Goal: Answer question/provide support

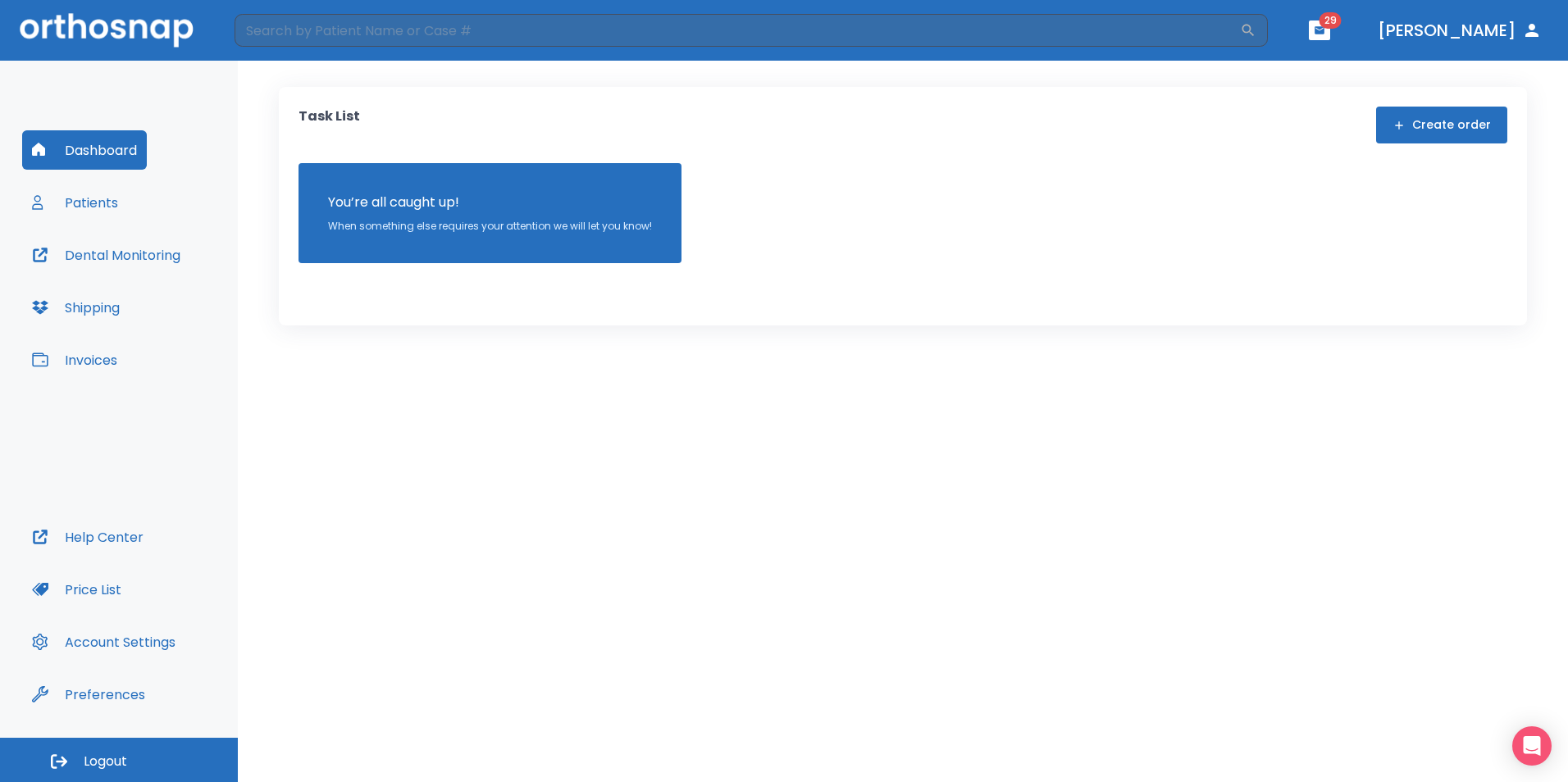
click at [73, 199] on button "Patients" at bounding box center [75, 202] width 106 height 40
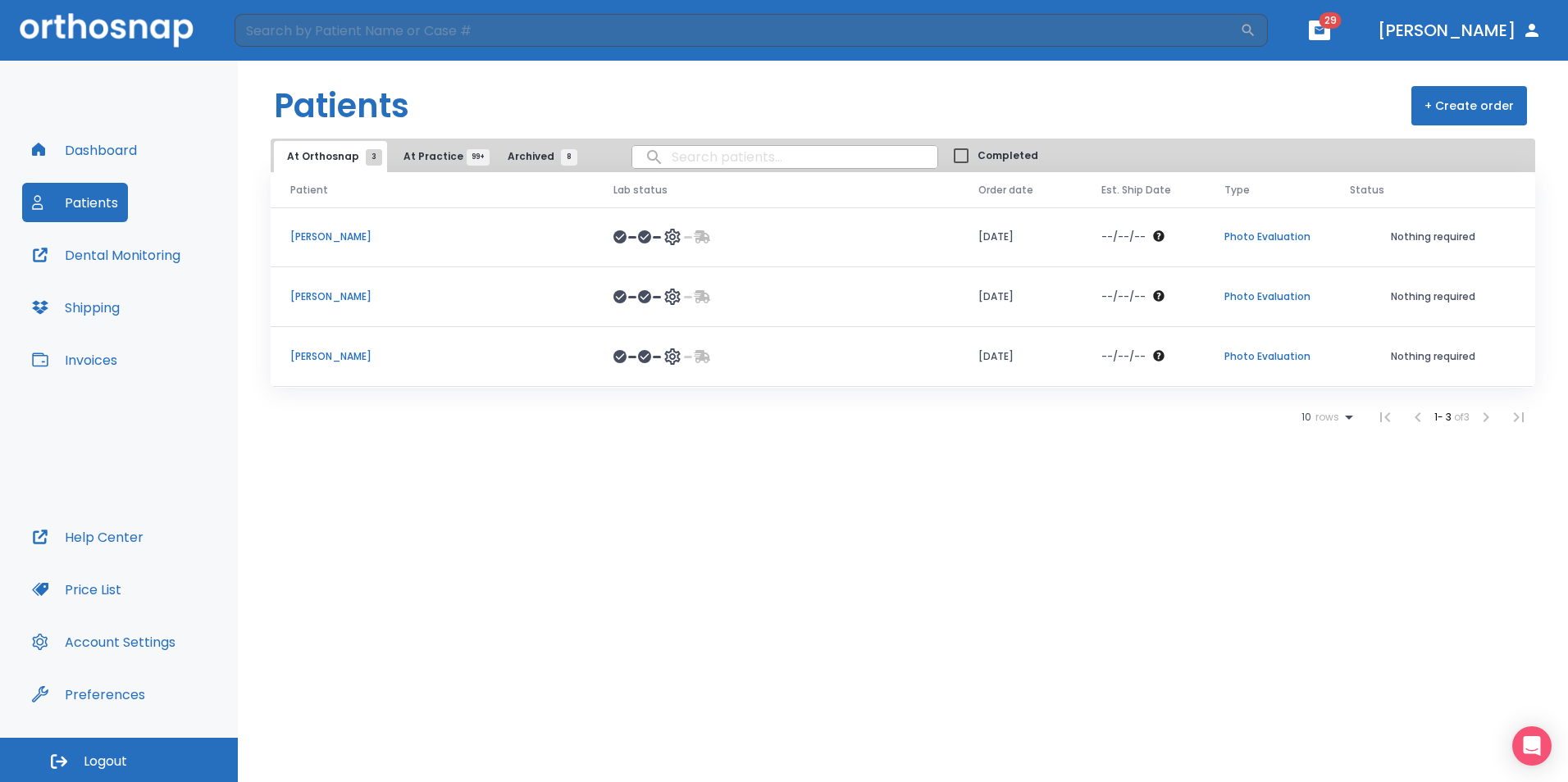
click at [679, 155] on input "search" at bounding box center [785, 156] width 305 height 32
type input "max"
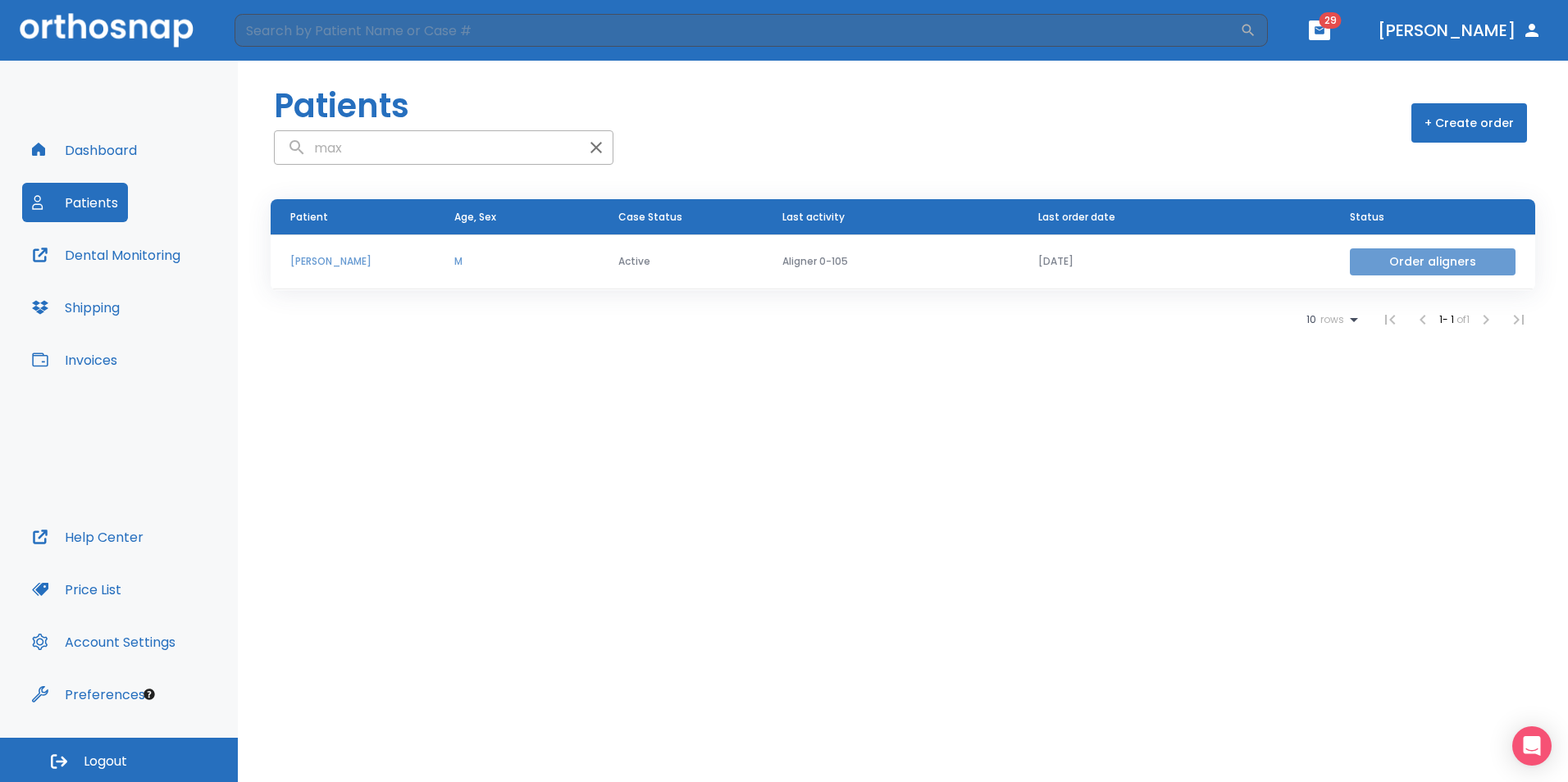
click at [1411, 256] on button "Order aligners" at bounding box center [1432, 262] width 166 height 27
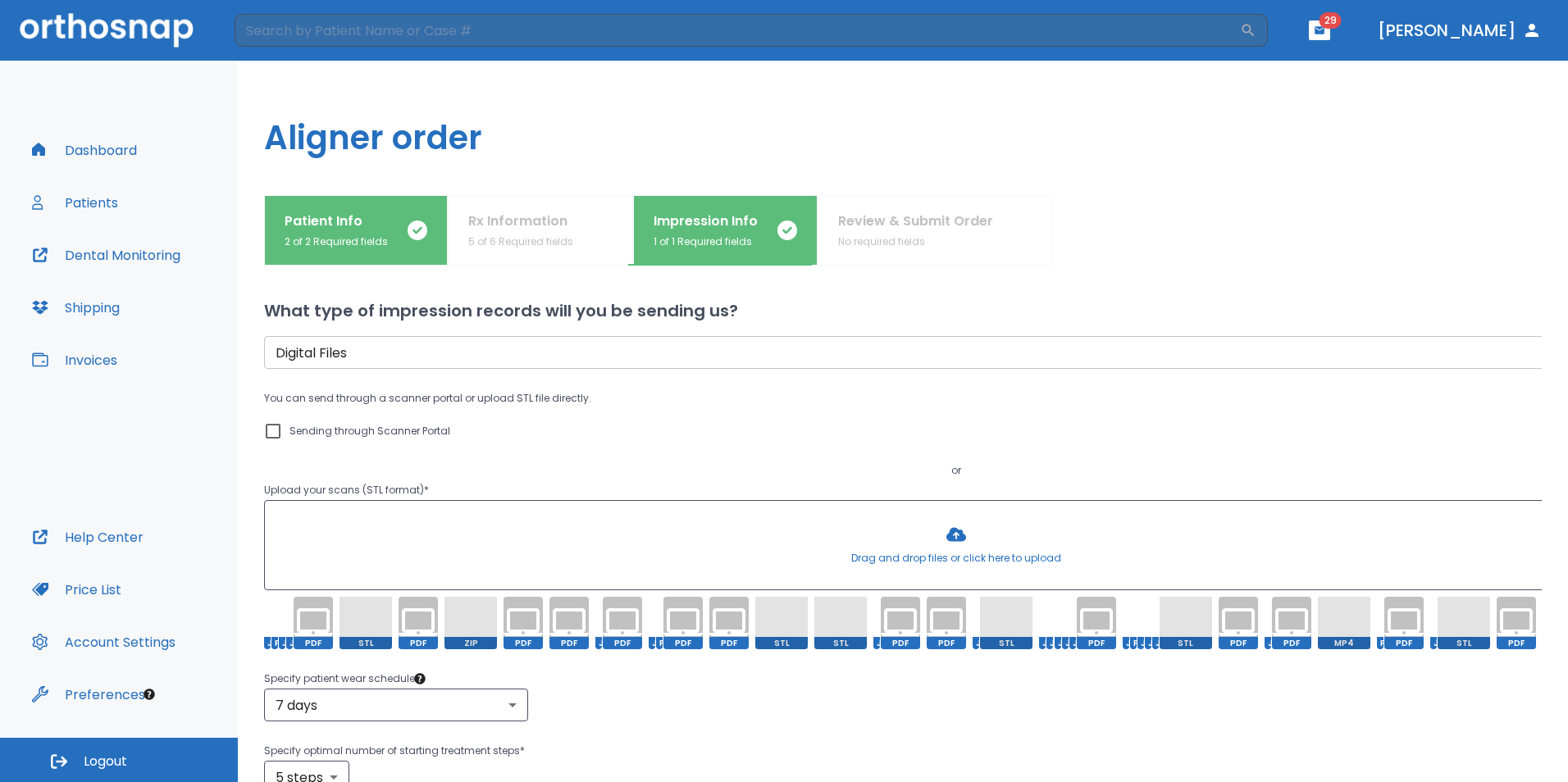
scroll to position [252, 0]
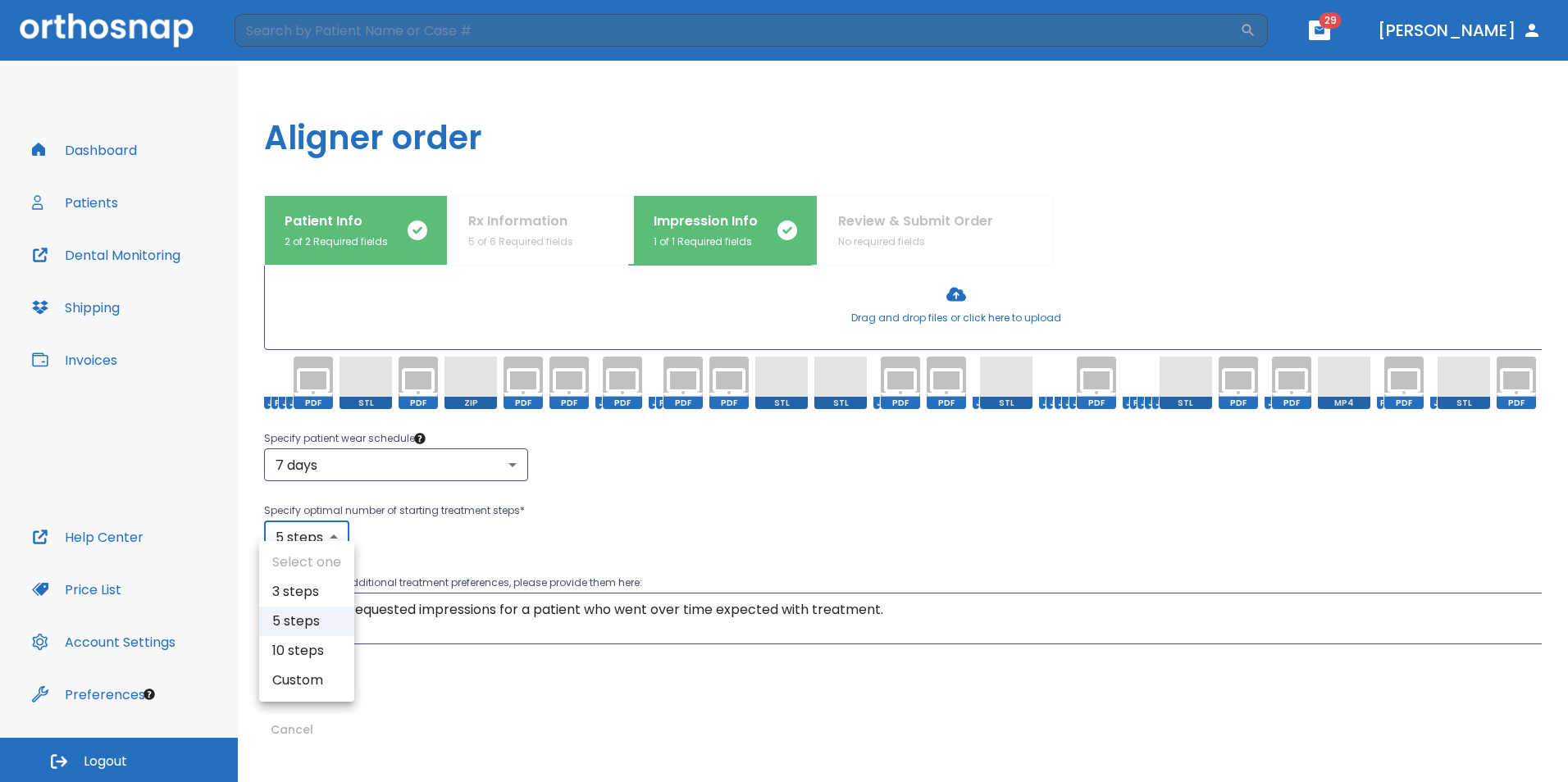
click at [331, 531] on body "​ 29 [PERSON_NAME] Dashboard Patients Dental Monitoring Shipping Invoices Help …" at bounding box center [784, 391] width 1568 height 782
click at [331, 530] on div at bounding box center [784, 391] width 1568 height 782
click at [326, 527] on body "​ 29 [PERSON_NAME] Dashboard Patients Dental Monitoring Shipping Invoices Help …" at bounding box center [784, 391] width 1568 height 782
click at [307, 654] on li "10 steps" at bounding box center [307, 651] width 95 height 29
type input "10"
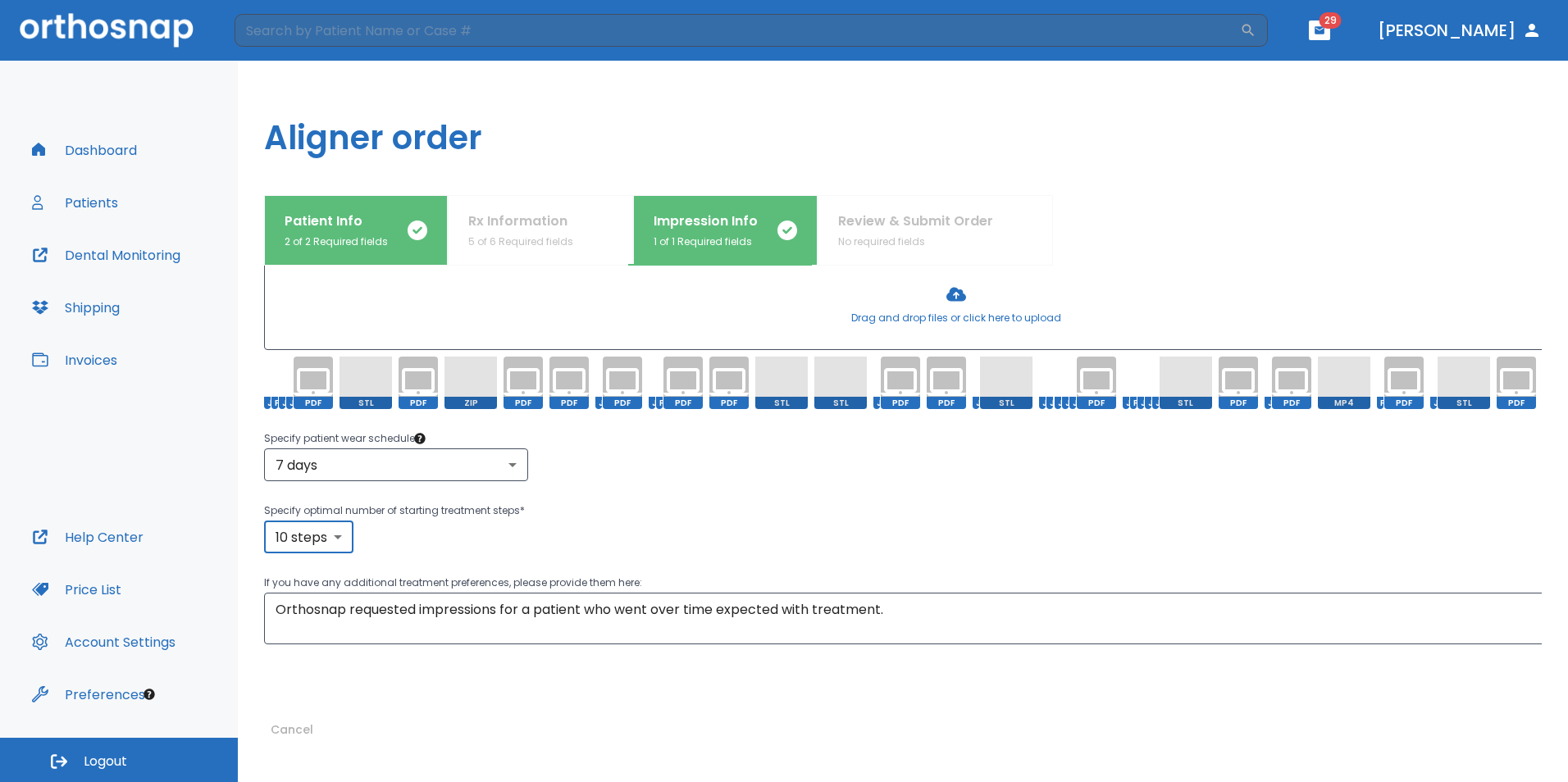
click at [460, 680] on div "What type of impression records will you be sending us? Digital Files digital ​…" at bounding box center [902, 524] width 1278 height 516
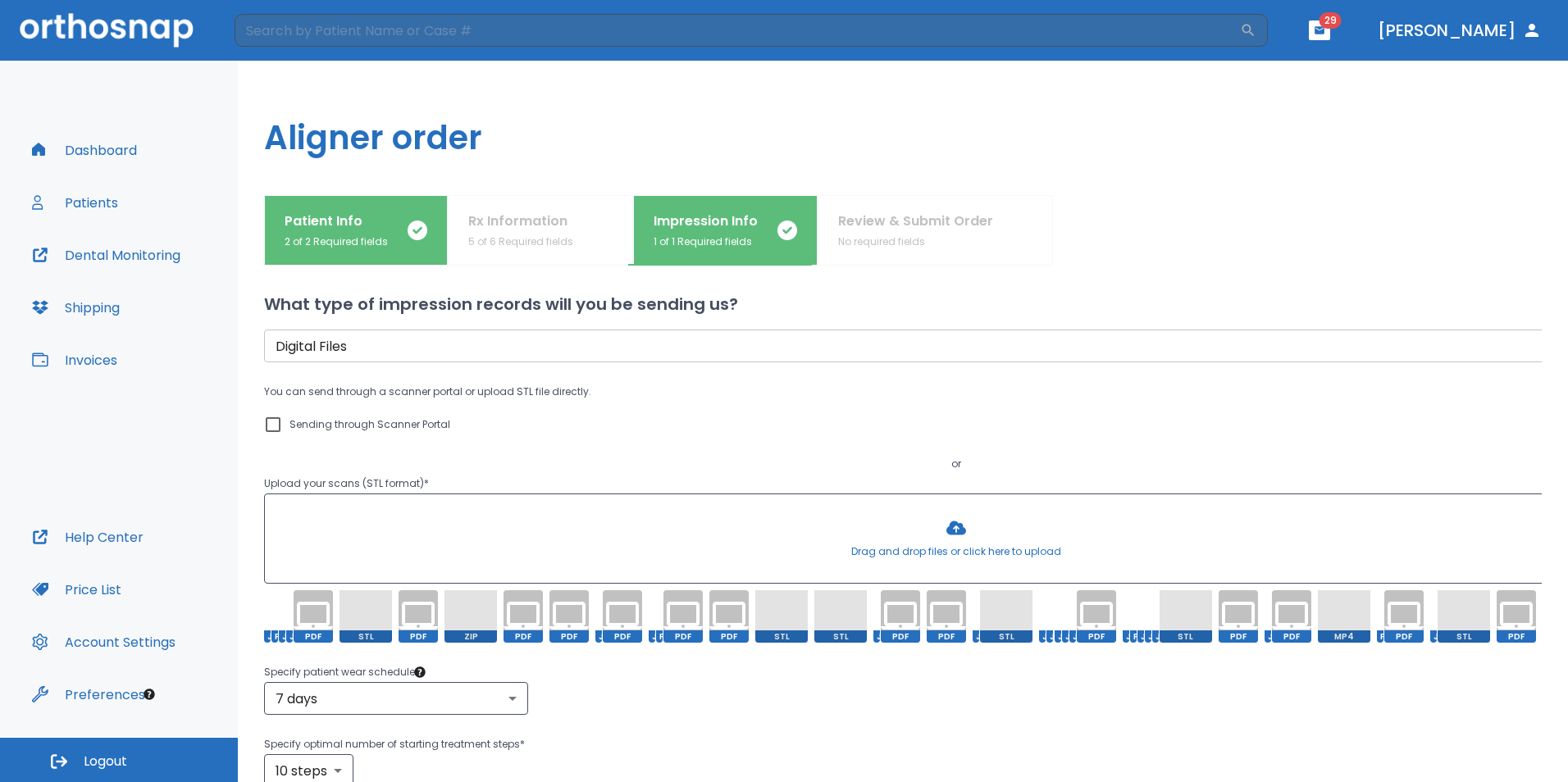
scroll to position [0, 0]
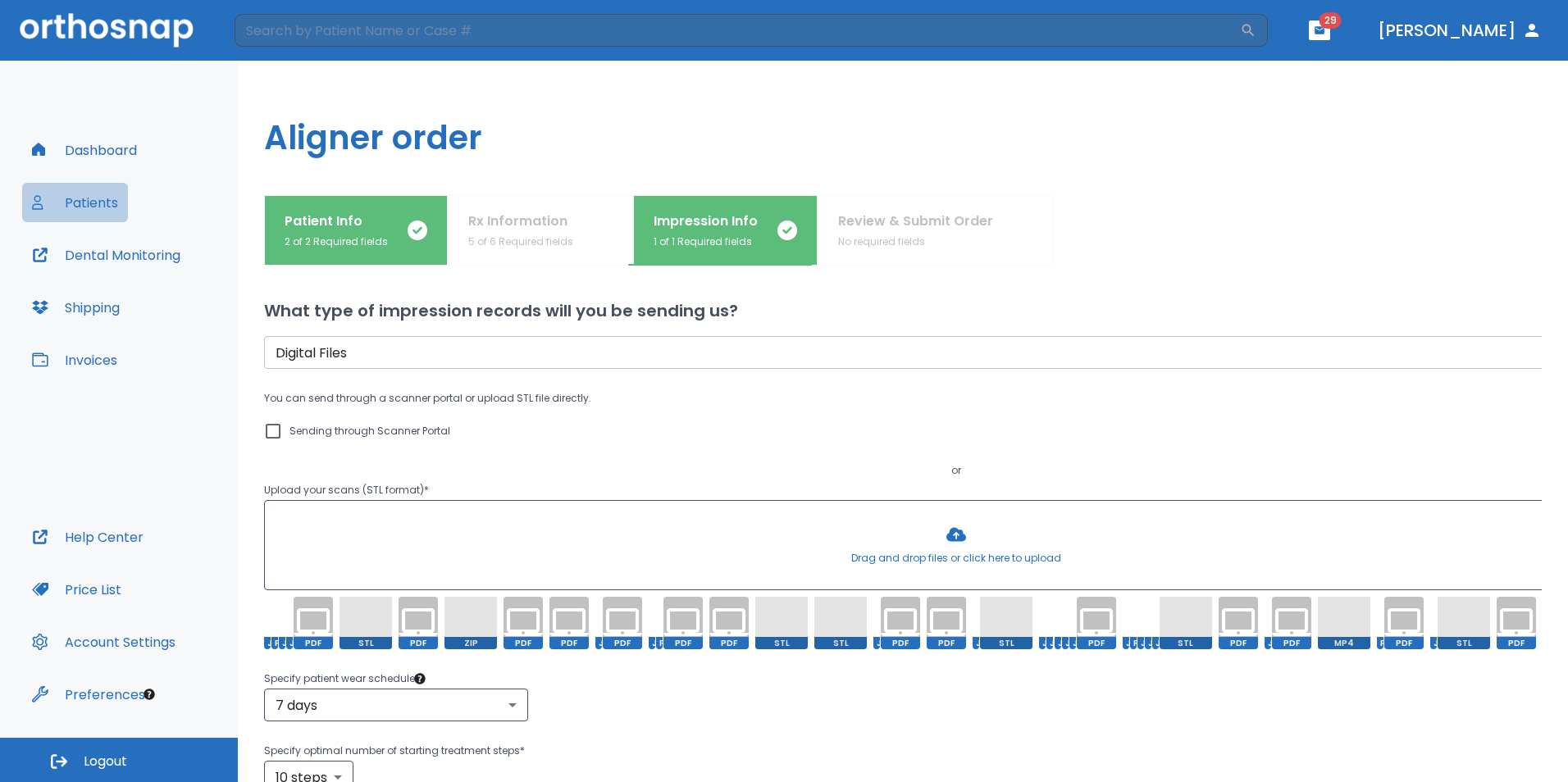
click at [96, 207] on button "Patients" at bounding box center [75, 202] width 106 height 40
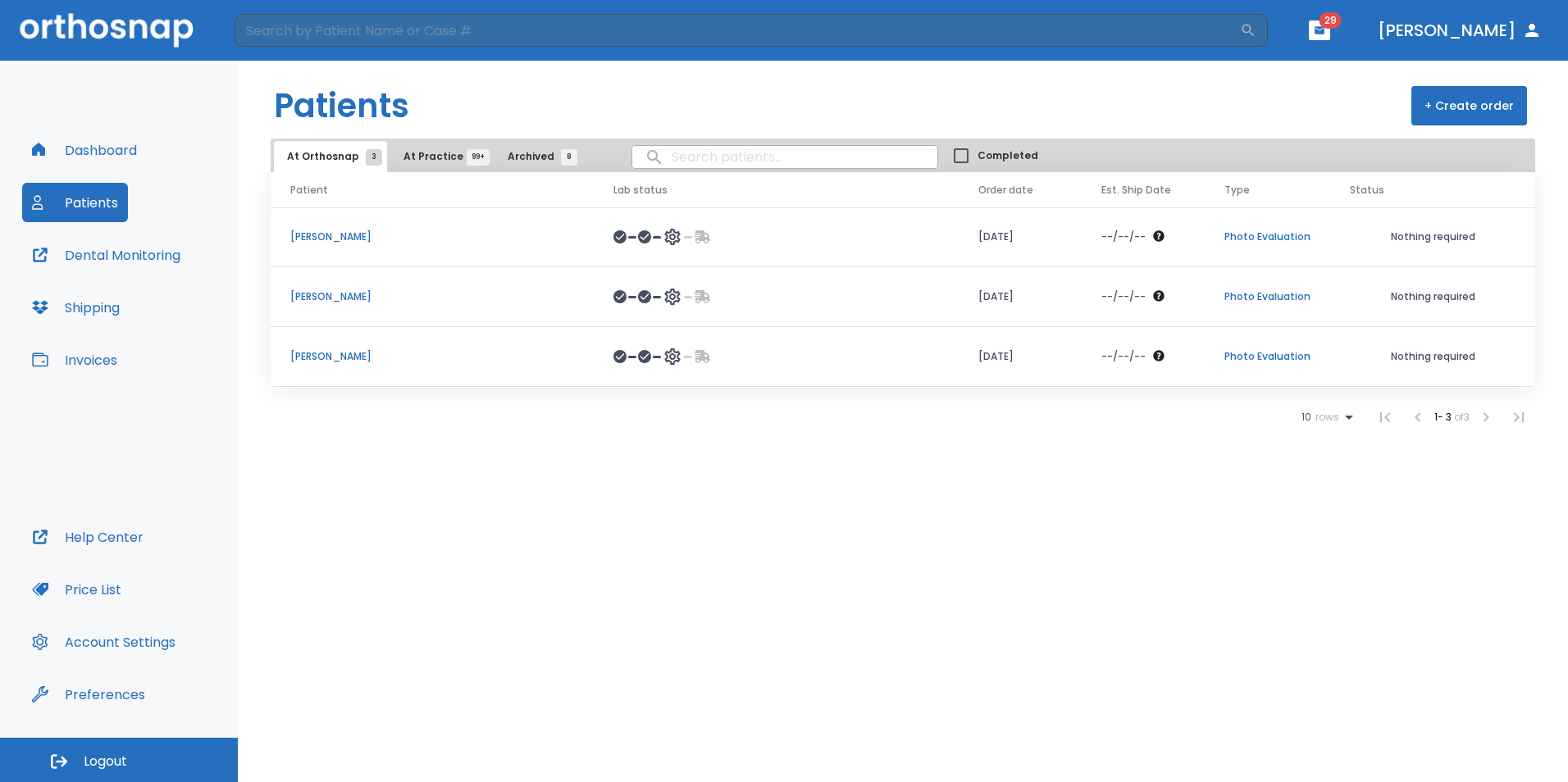
click at [412, 156] on span "At Practice 99+" at bounding box center [441, 156] width 75 height 15
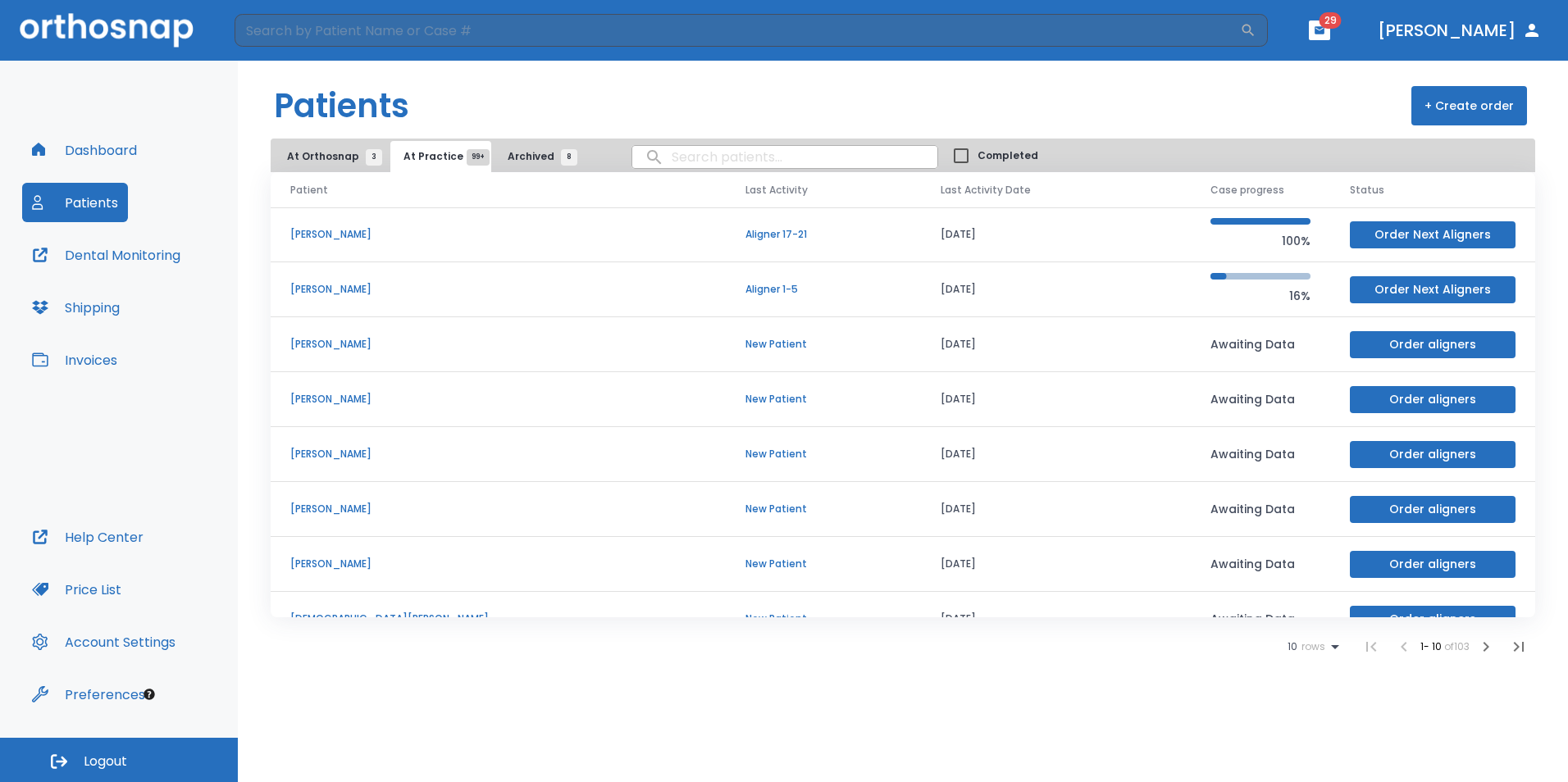
click at [316, 151] on span "At Orthosnap 3" at bounding box center [331, 156] width 87 height 15
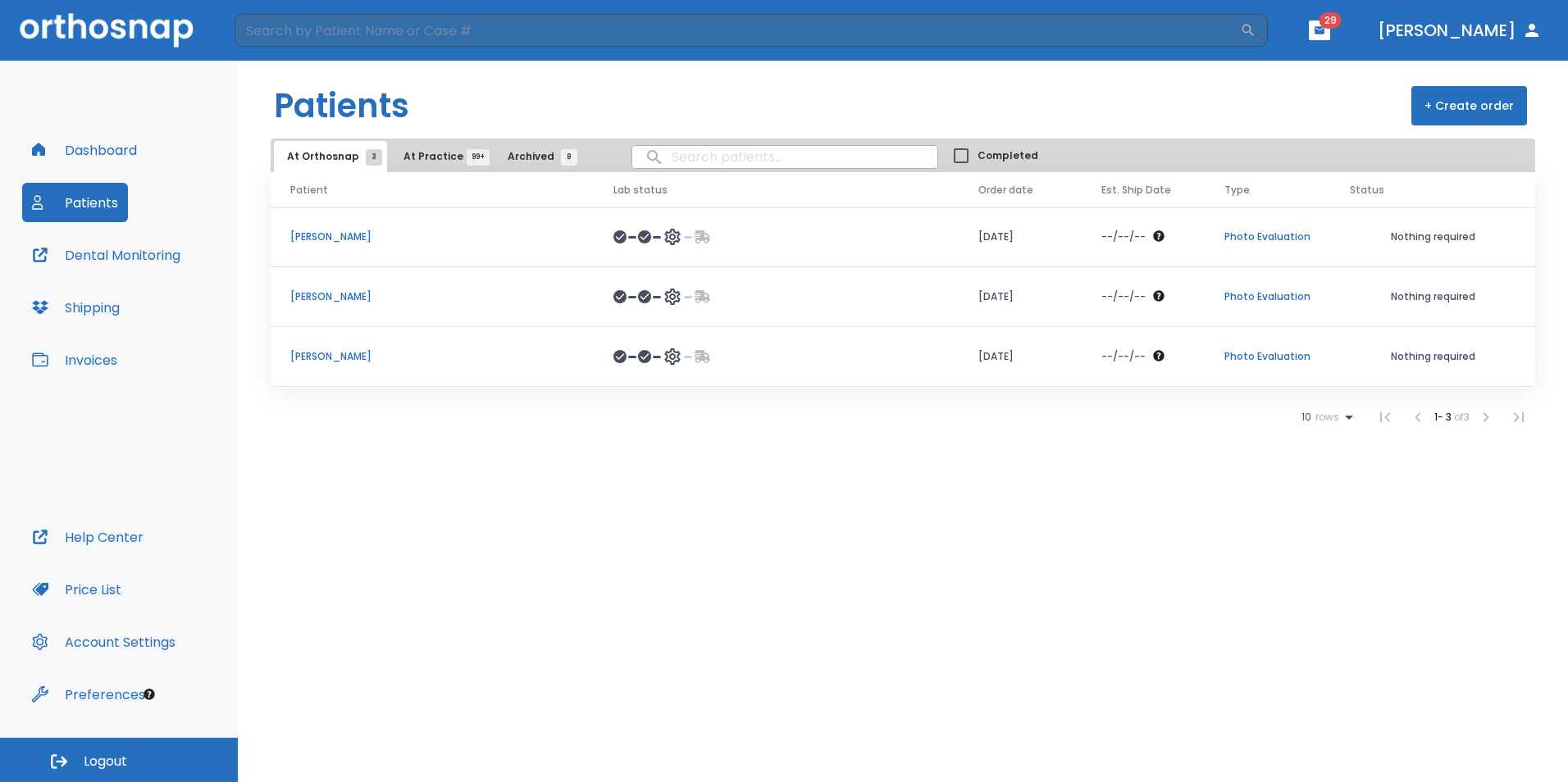
click at [691, 160] on input "search" at bounding box center [785, 156] width 305 height 32
click at [151, 257] on button "Dental Monitoring" at bounding box center [106, 255] width 168 height 40
click at [690, 159] on input "search" at bounding box center [785, 156] width 305 height 32
type input "max"
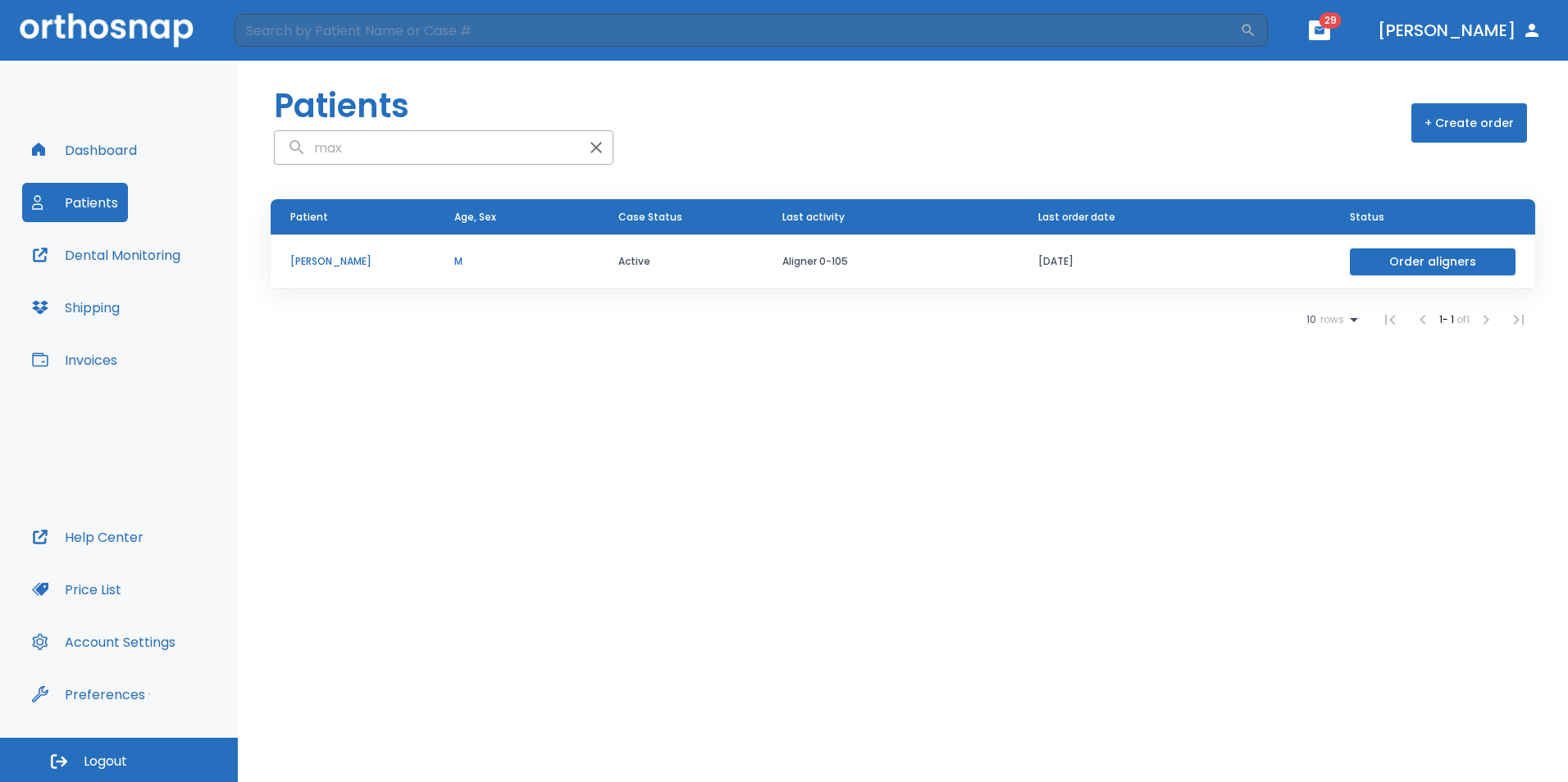
click at [388, 262] on p "[PERSON_NAME]" at bounding box center [352, 261] width 124 height 15
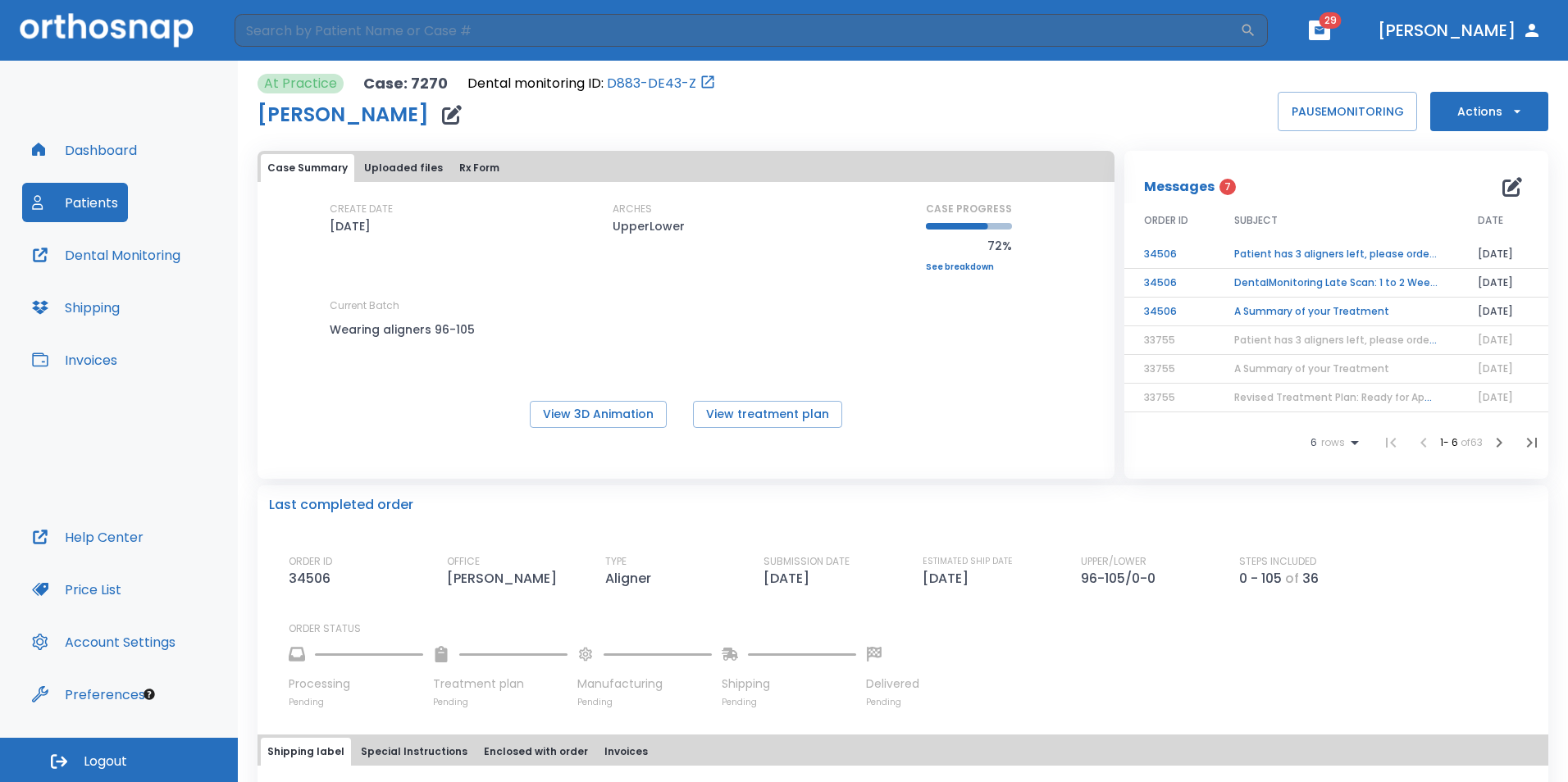
click at [1335, 251] on td "Patient has 3 aligners left, please order next set!" at bounding box center [1336, 255] width 244 height 29
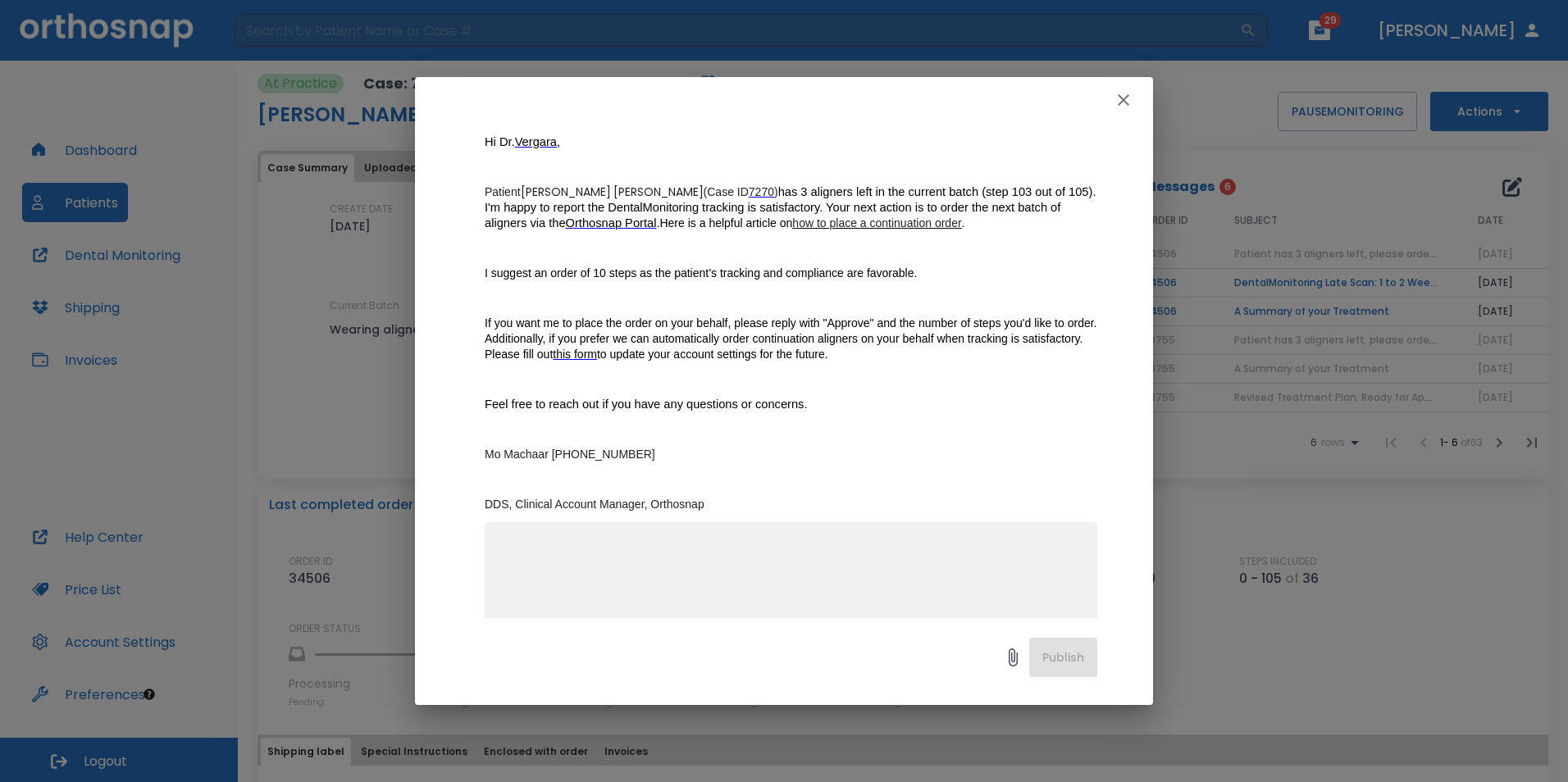
scroll to position [216, 0]
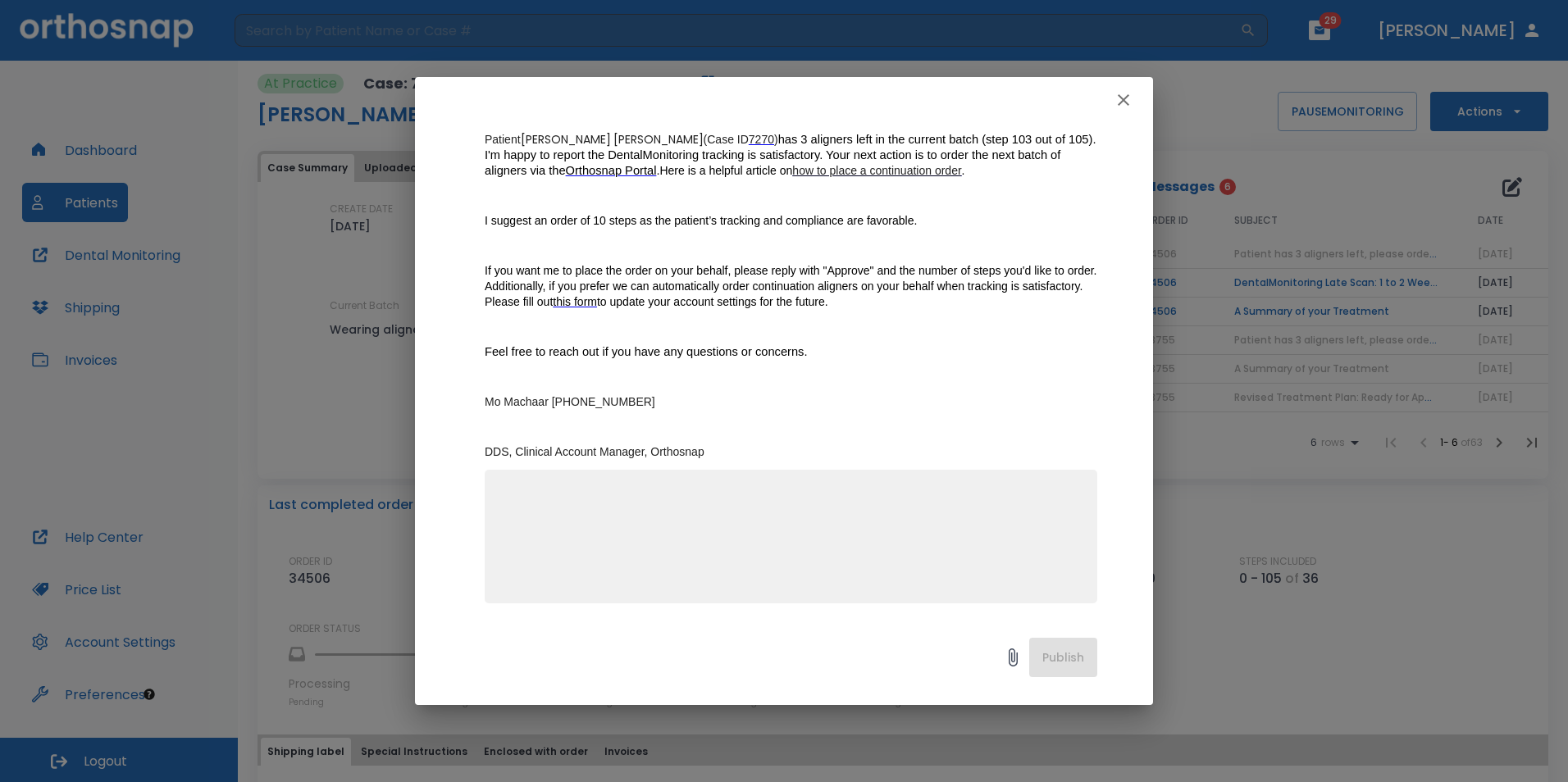
click at [699, 521] on textarea at bounding box center [791, 543] width 593 height 114
type textarea "approve 10 trays"
click at [1060, 665] on button "Publish" at bounding box center [1063, 657] width 68 height 40
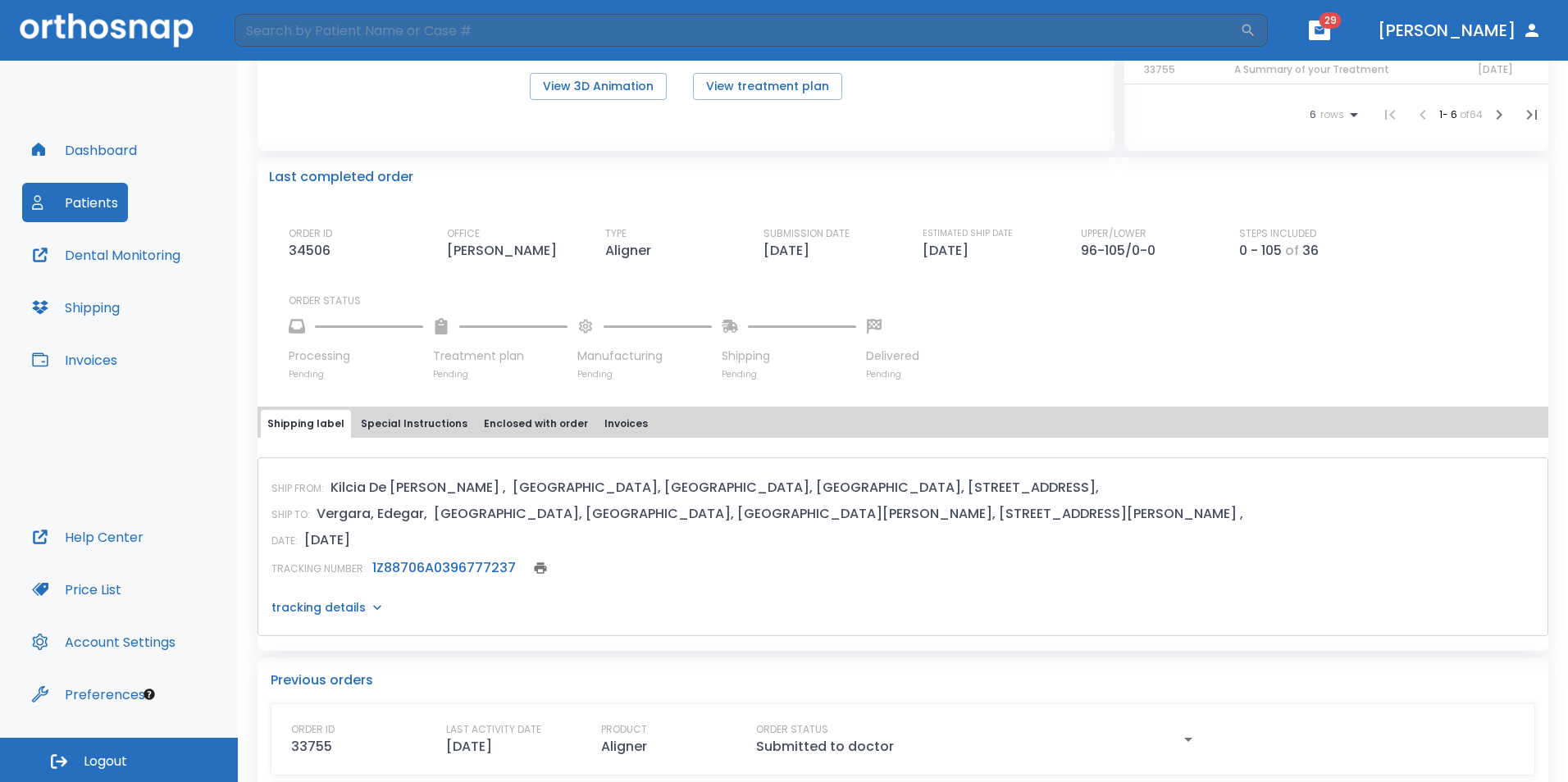
scroll to position [0, 0]
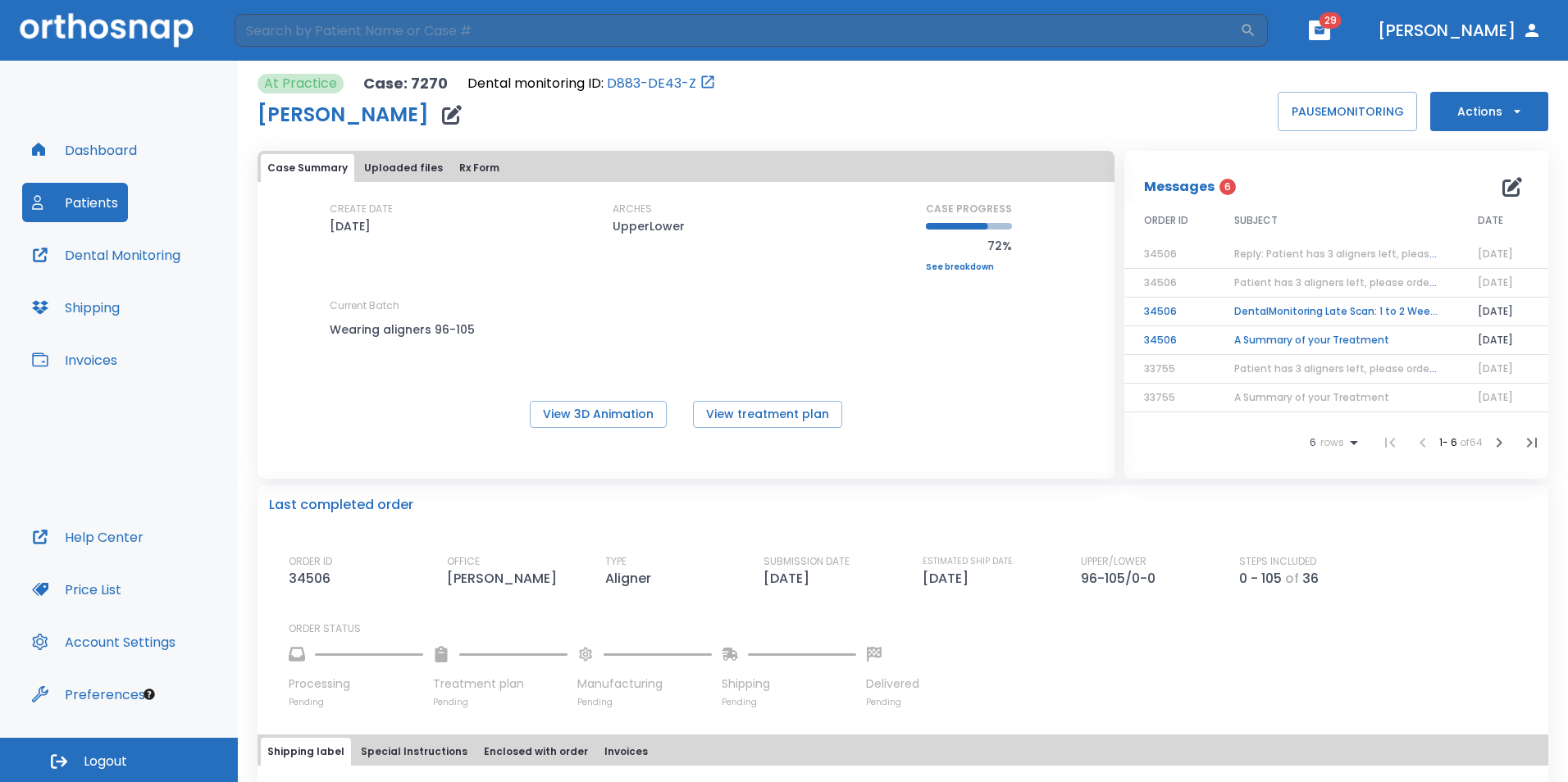
click at [1340, 254] on span "Reply: Patient has 3 aligners left, please order next set!" at bounding box center [1373, 253] width 278 height 14
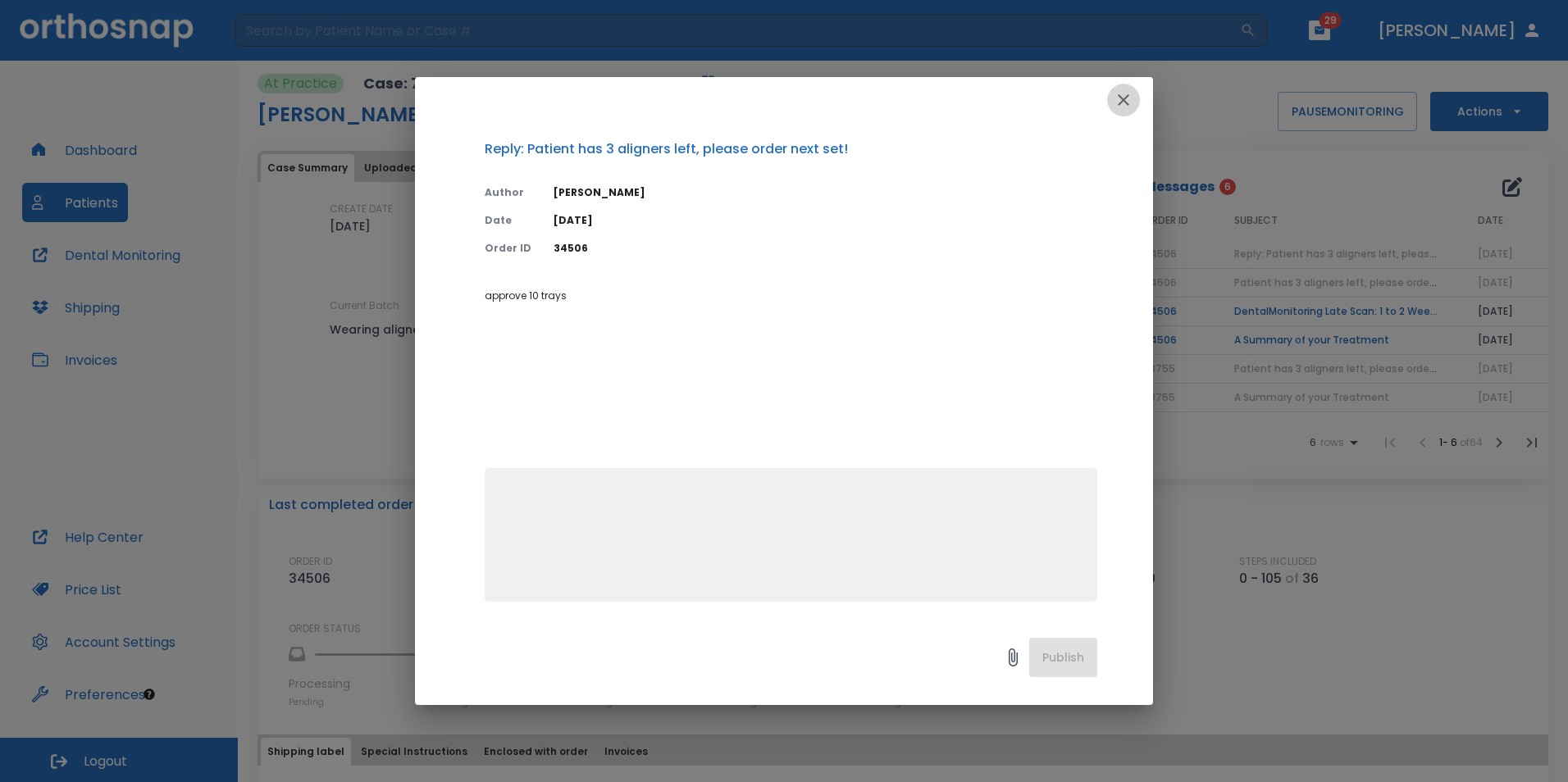
click at [1127, 95] on icon "button" at bounding box center [1124, 100] width 19 height 19
